Goal: Transaction & Acquisition: Download file/media

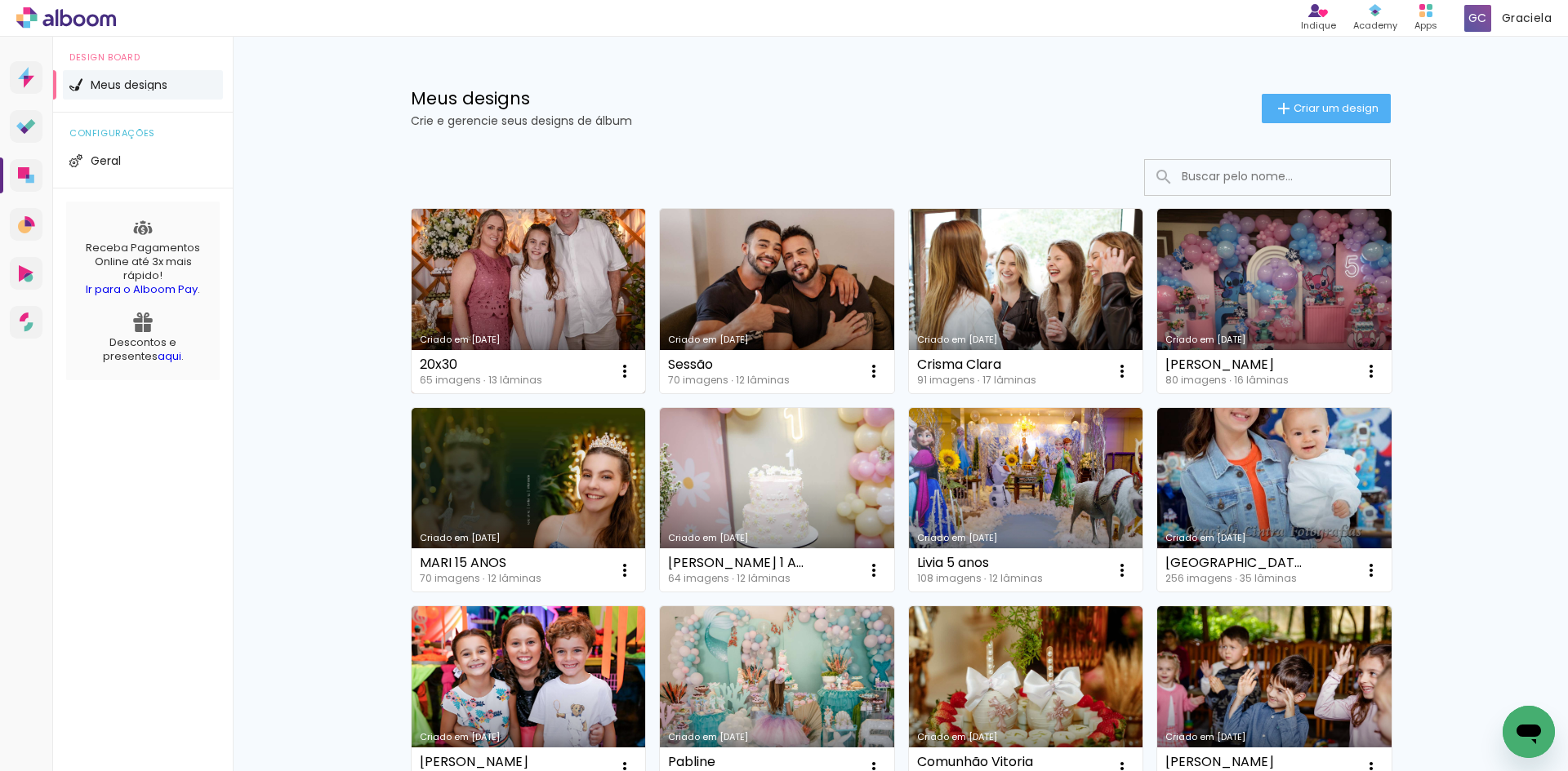
click at [570, 313] on link "Criado em [DATE]" at bounding box center [528, 300] width 234 height 184
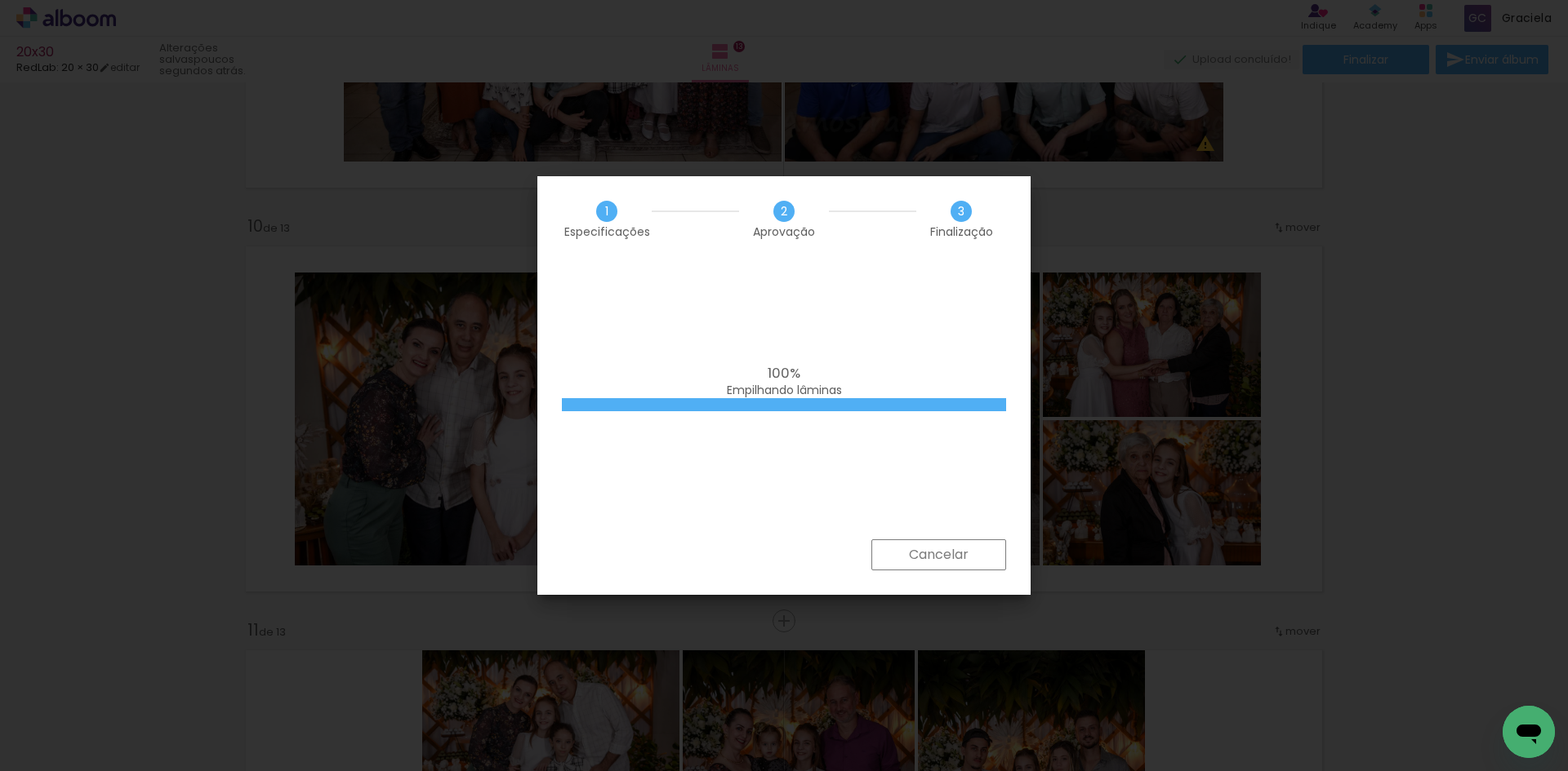
scroll to position [0, 4608]
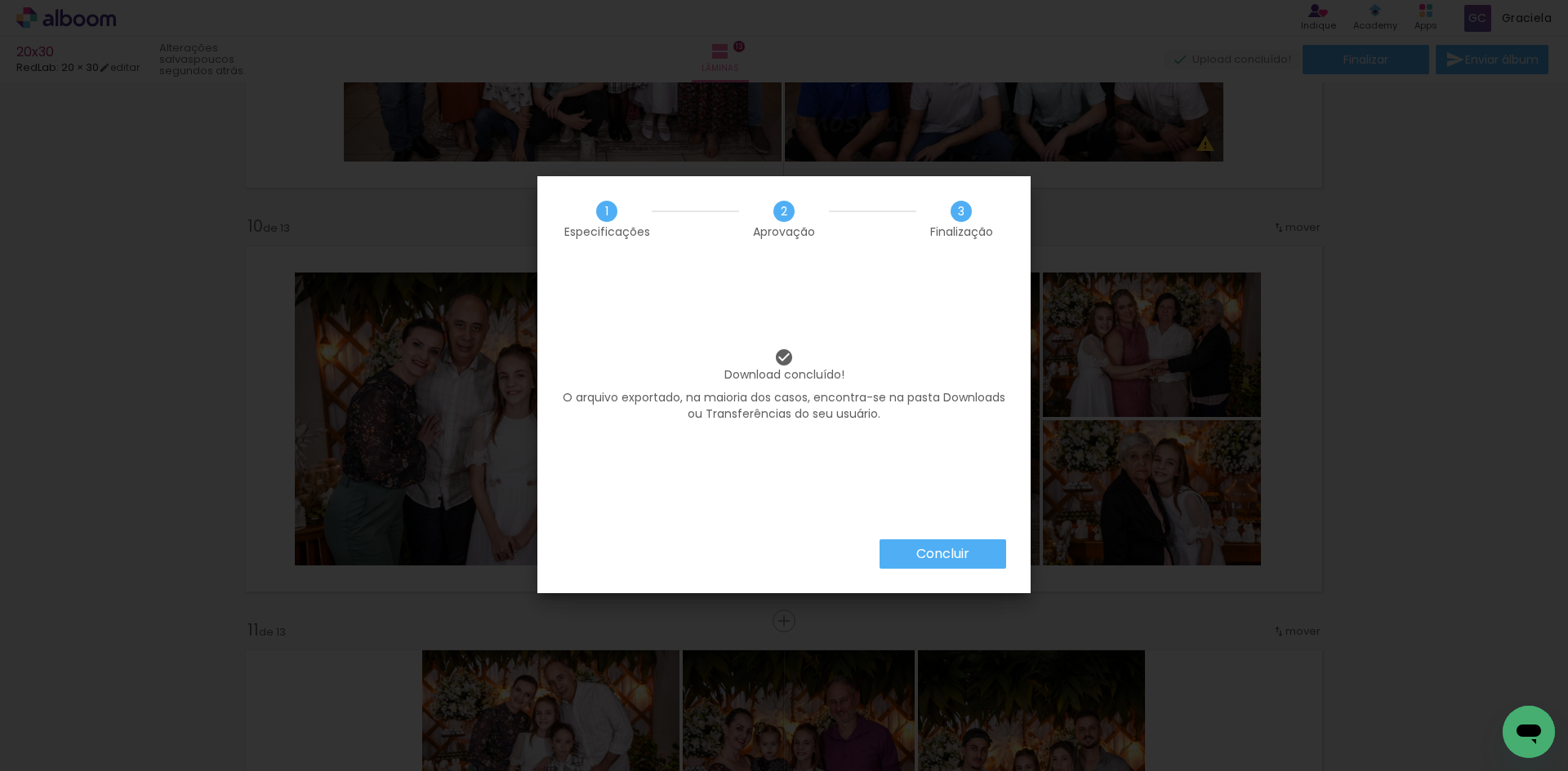
click at [0, 0] on slot "Concluir" at bounding box center [0, 0] width 0 height 0
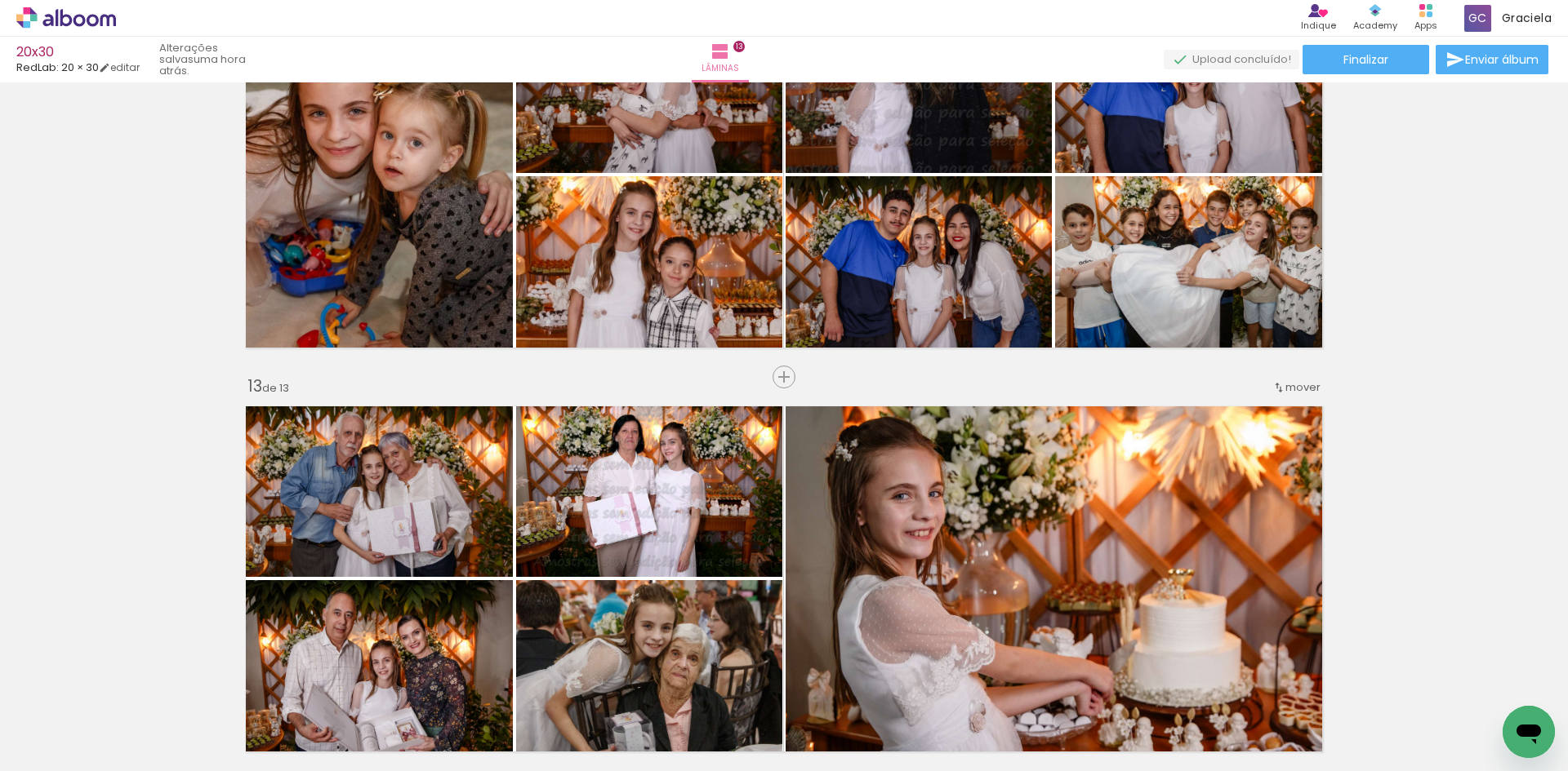
scroll to position [4588, 0]
